Goal: Information Seeking & Learning: Learn about a topic

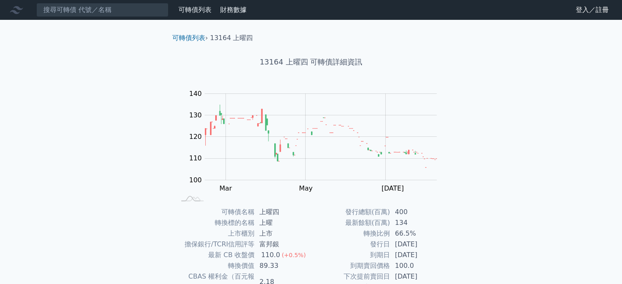
scroll to position [83, 0]
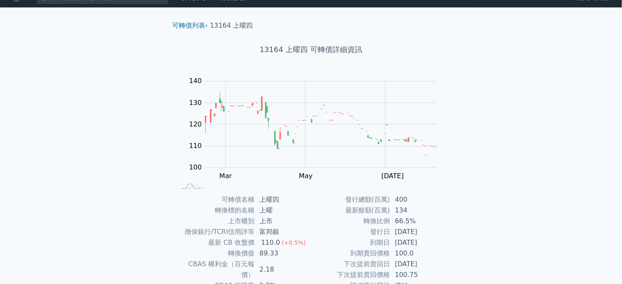
scroll to position [0, 0]
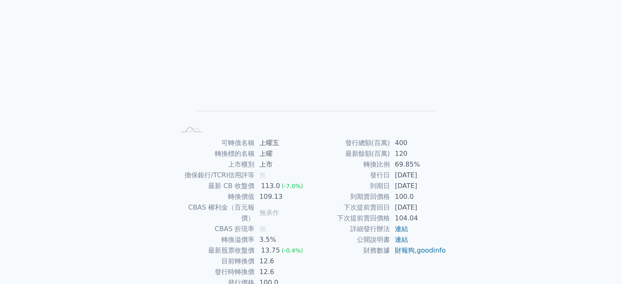
scroll to position [83, 0]
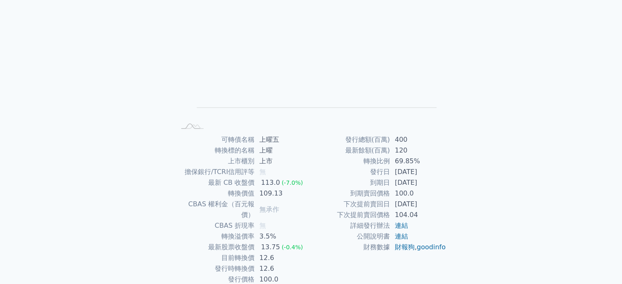
scroll to position [83, 0]
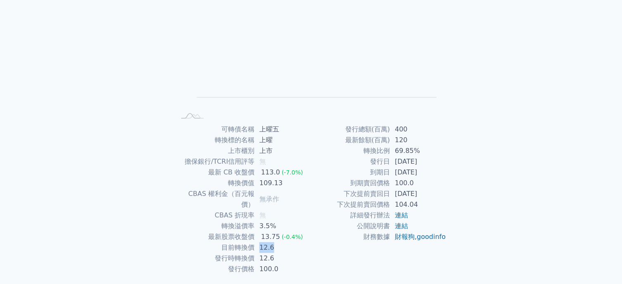
drag, startPoint x: 260, startPoint y: 238, endPoint x: 278, endPoint y: 238, distance: 17.8
click at [278, 242] on td "12.6" at bounding box center [282, 247] width 57 height 11
click at [305, 242] on td "12.6" at bounding box center [282, 247] width 57 height 11
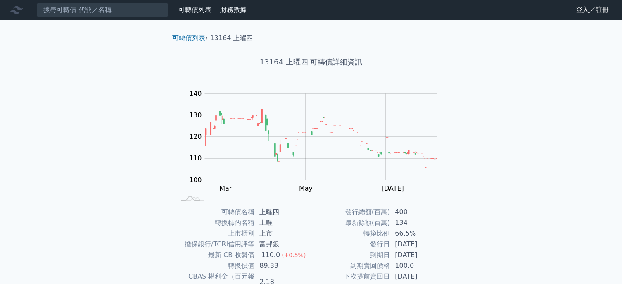
scroll to position [83, 0]
